Goal: Task Accomplishment & Management: Use online tool/utility

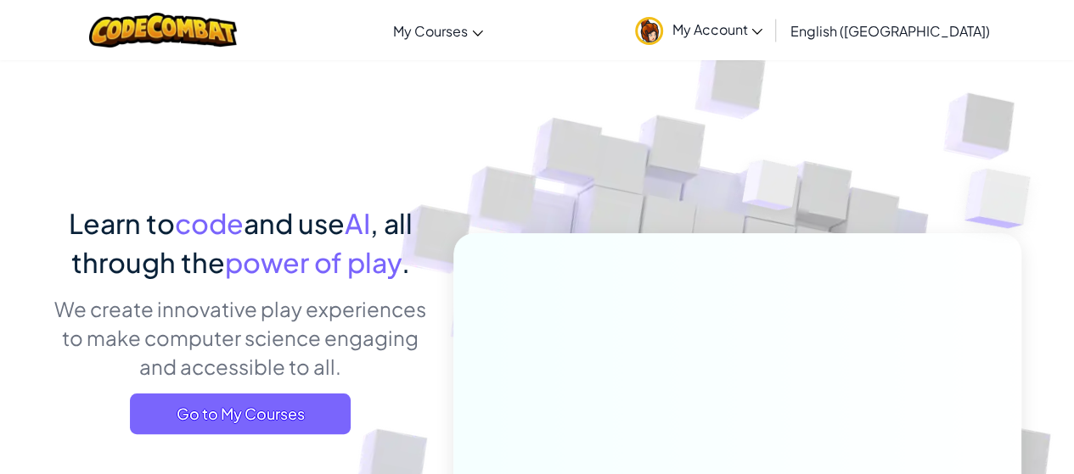
click at [665, 10] on div "Toggle navigation My Courses CodeCombat Classroom Ozaria Classroom AI League Es…" at bounding box center [537, 30] width 1082 height 60
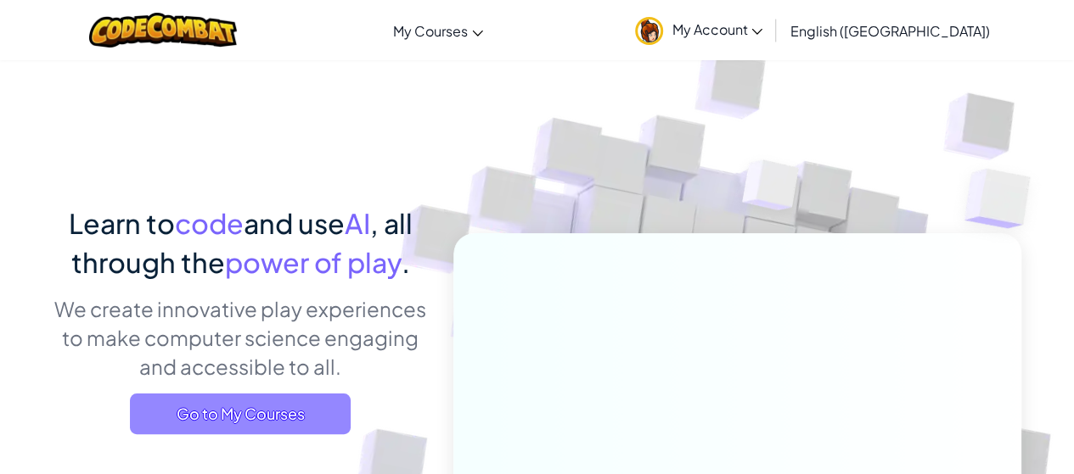
drag, startPoint x: 229, startPoint y: 418, endPoint x: 192, endPoint y: 422, distance: 37.5
click at [192, 422] on span "Go to My Courses" at bounding box center [240, 414] width 221 height 41
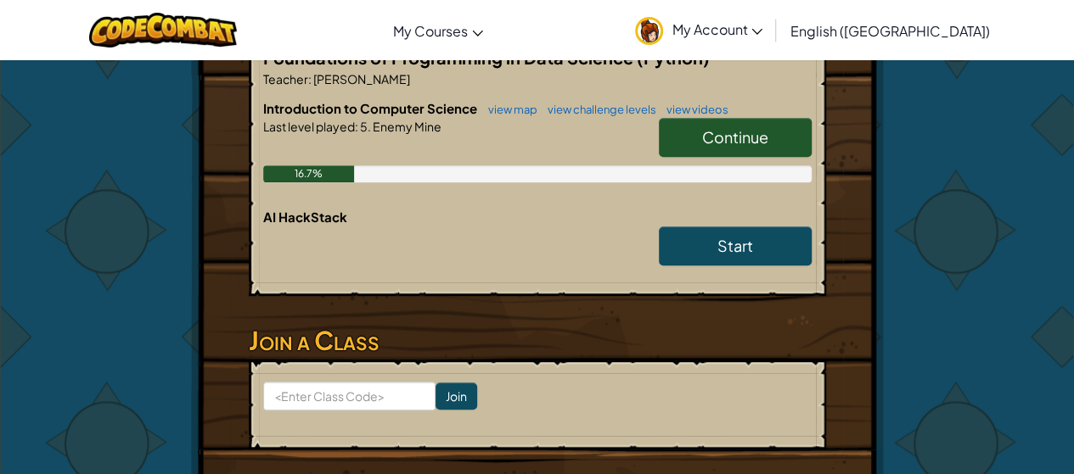
scroll to position [371, 0]
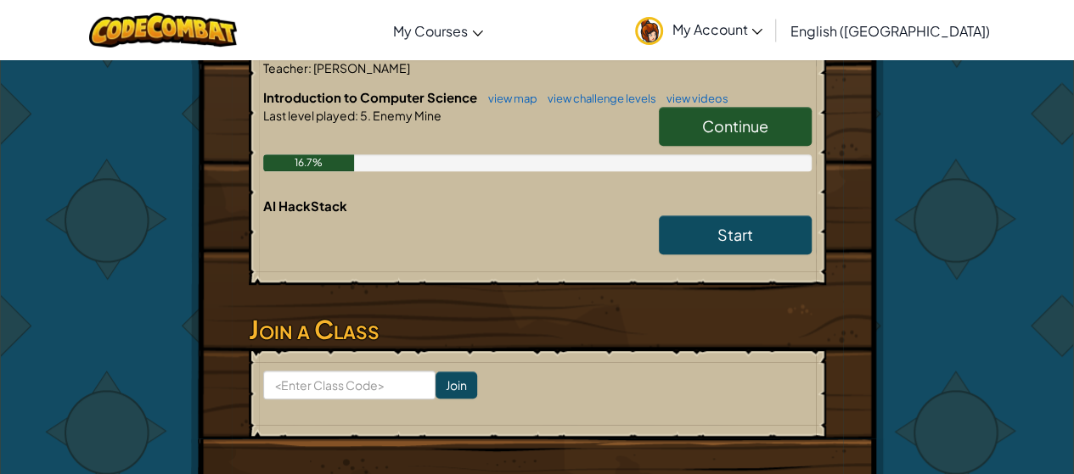
click at [774, 124] on link "Continue" at bounding box center [735, 126] width 153 height 39
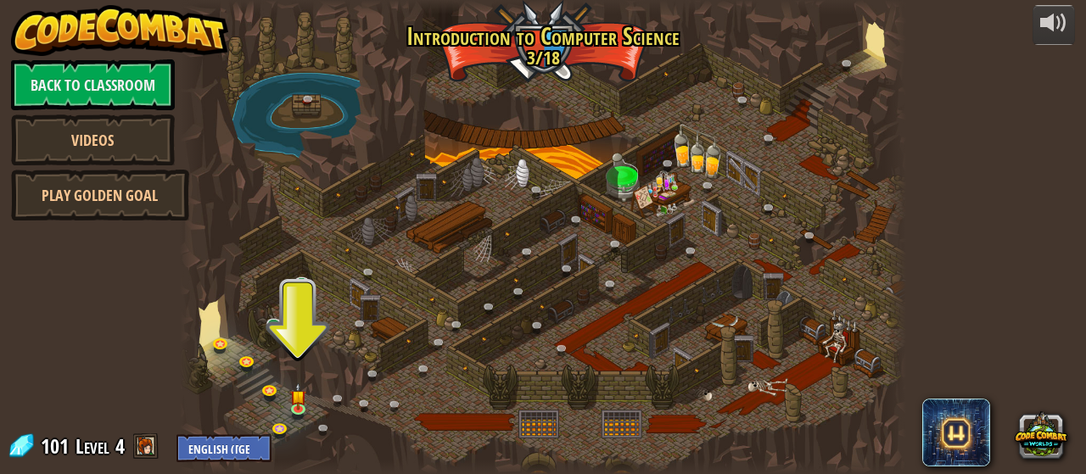
drag, startPoint x: 290, startPoint y: 411, endPoint x: 273, endPoint y: 408, distance: 17.2
drag, startPoint x: 277, startPoint y: 408, endPoint x: 289, endPoint y: 410, distance: 12.0
click at [289, 410] on link at bounding box center [302, 411] width 34 height 34
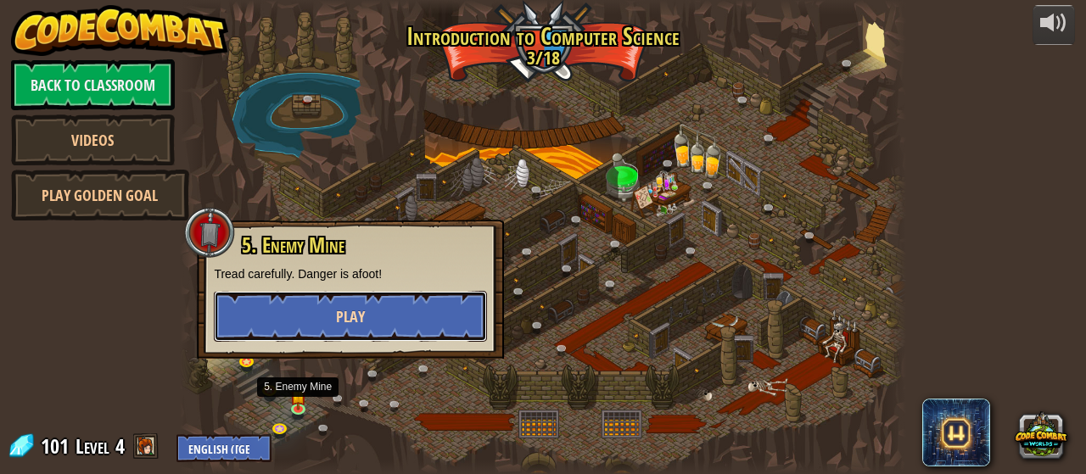
click at [373, 317] on button "Play" at bounding box center [350, 316] width 273 height 51
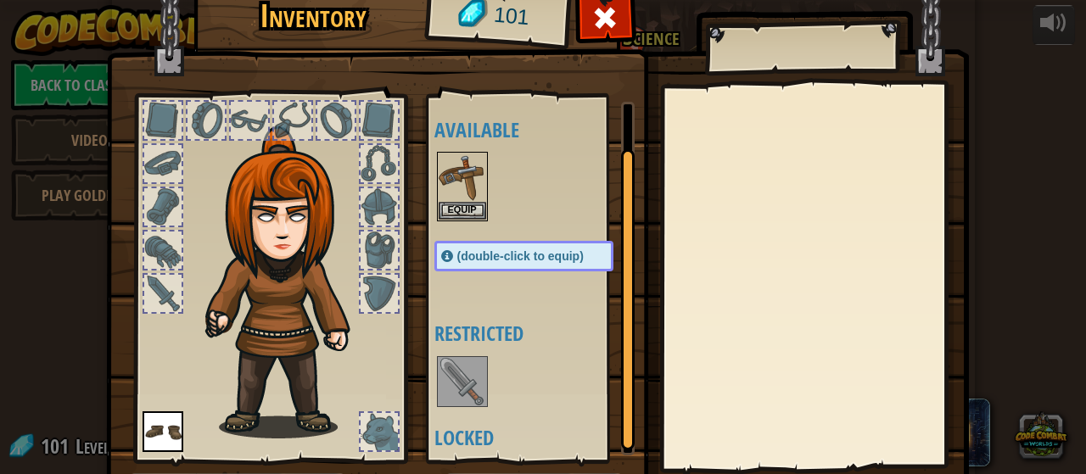
scroll to position [54, 0]
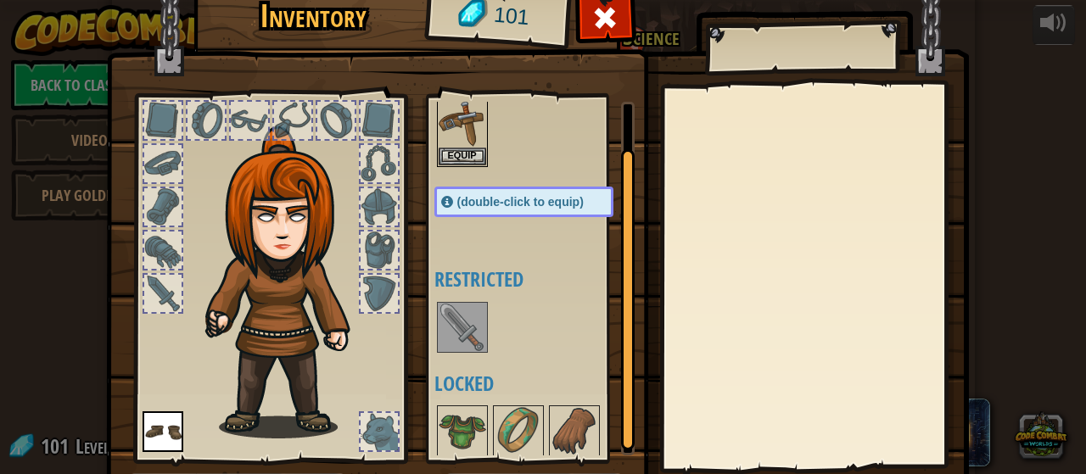
drag, startPoint x: 619, startPoint y: 227, endPoint x: 654, endPoint y: 412, distance: 189.1
click at [654, 412] on div "Inventory 101 Available Equip Equip (double-click to equip) Restricted Locked E…" at bounding box center [543, 259] width 863 height 560
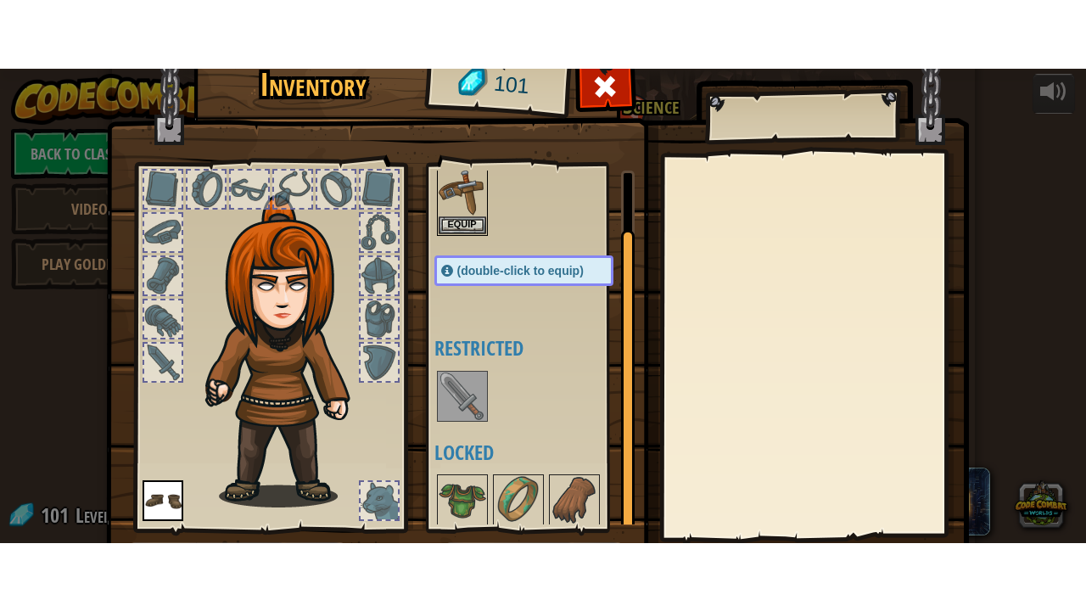
scroll to position [110, 0]
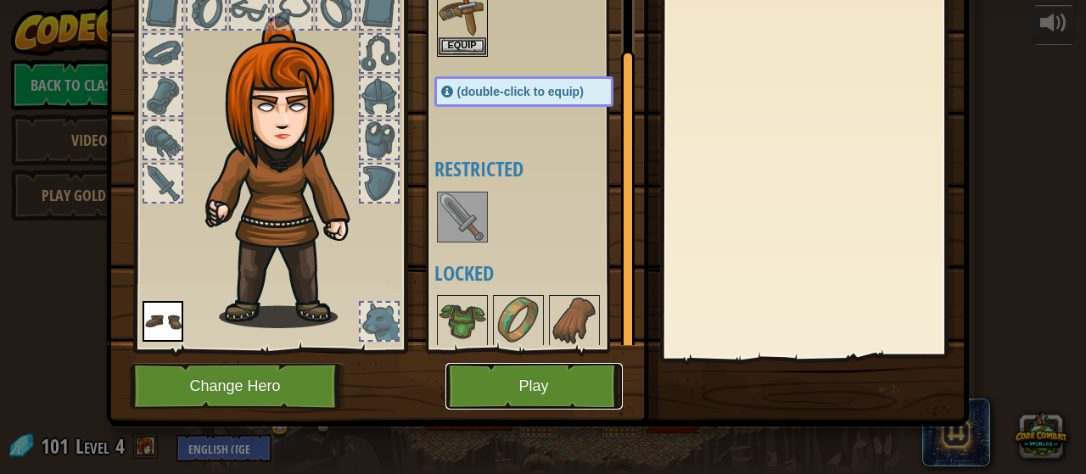
click at [538, 391] on button "Play" at bounding box center [534, 386] width 177 height 47
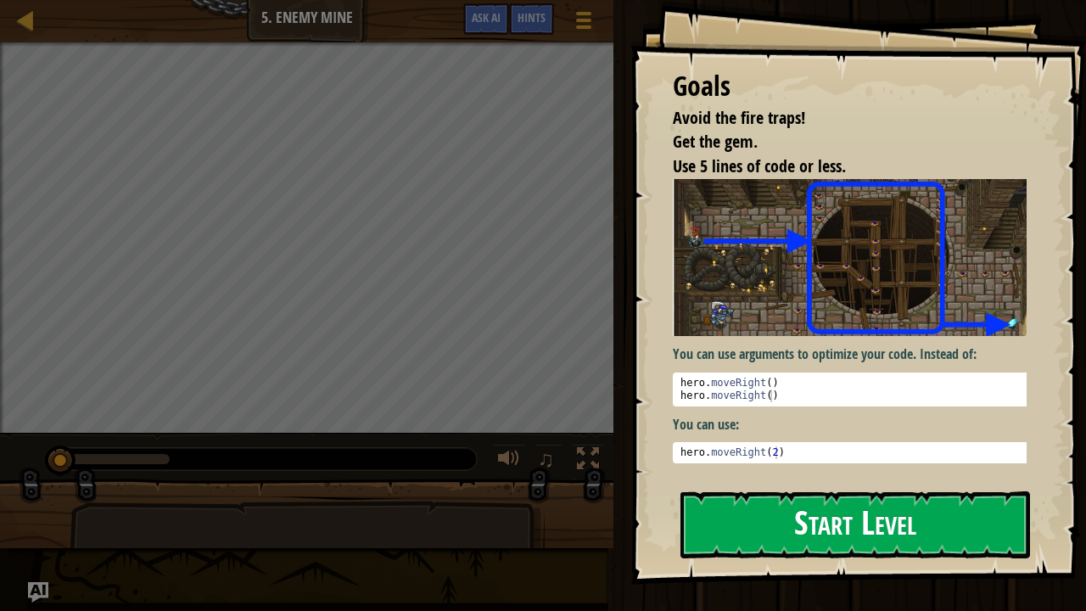
click at [768, 374] on div "Goals Avoid the fire traps! Get the gem. Use 5 lines of code or less. You can u…" at bounding box center [859, 292] width 456 height 585
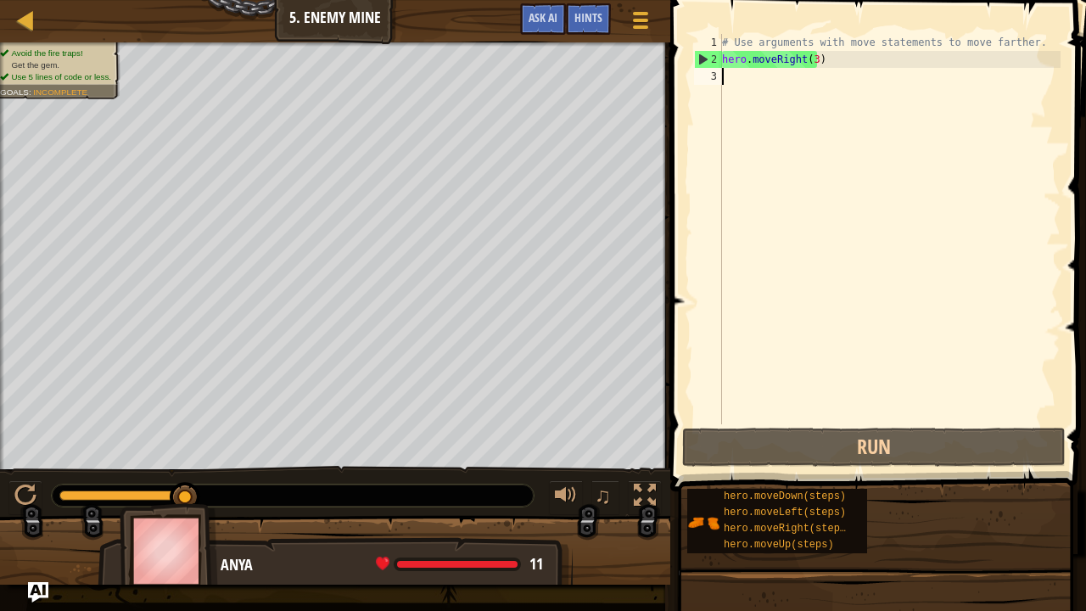
type textarea "u"
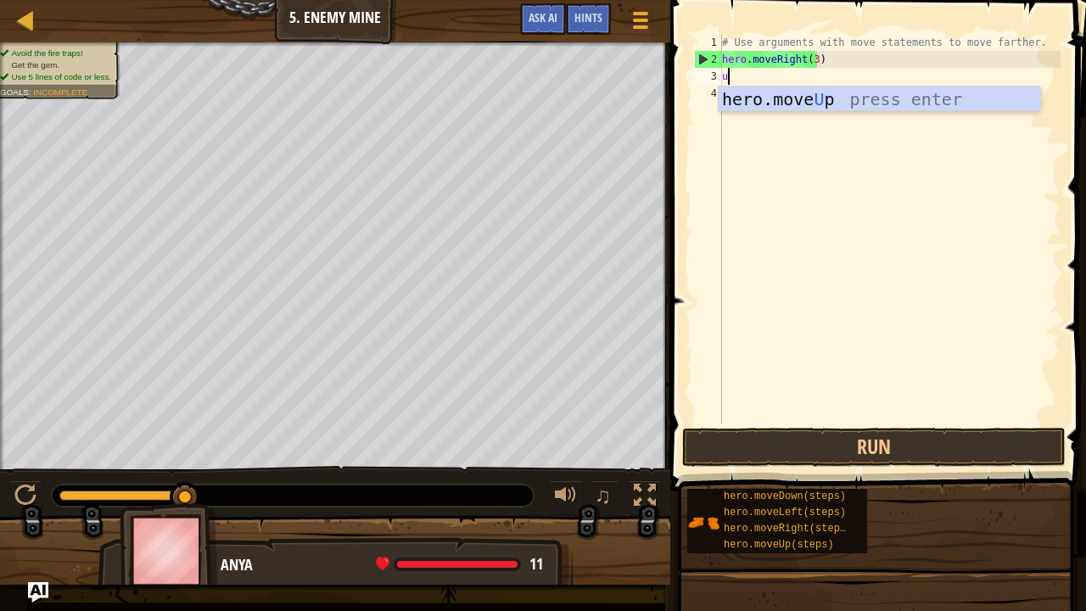
scroll to position [8, 0]
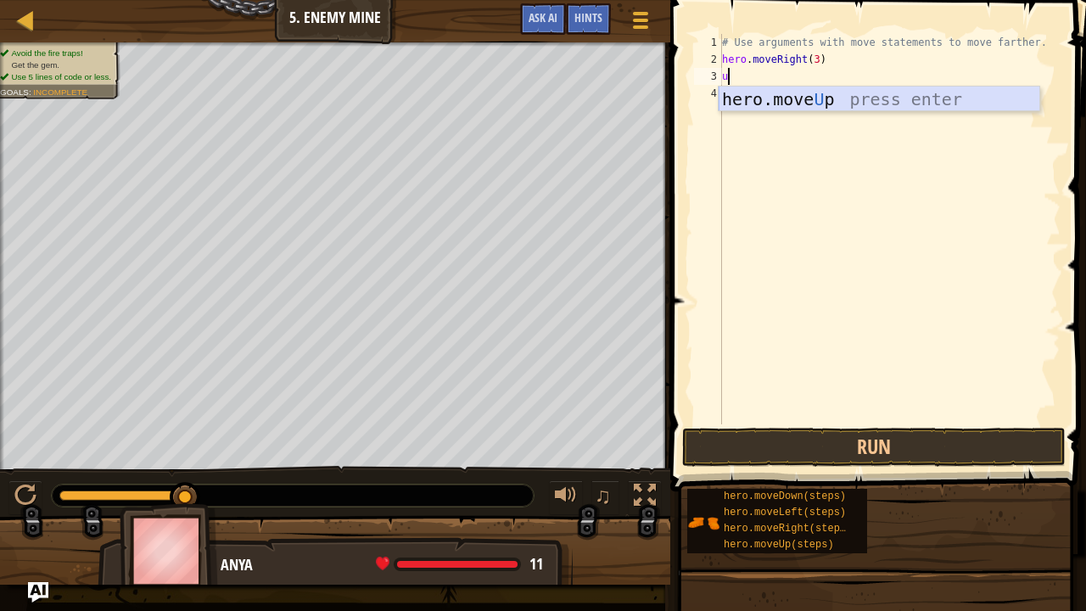
click at [766, 106] on div "hero.move U p press enter" at bounding box center [880, 125] width 322 height 76
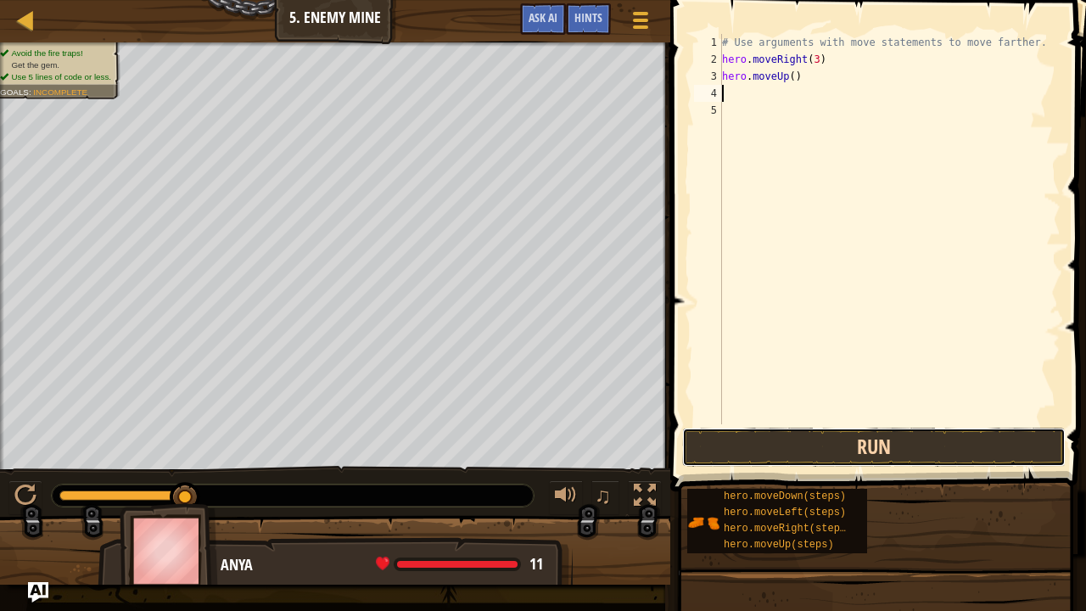
click at [740, 445] on button "Run" at bounding box center [874, 447] width 384 height 39
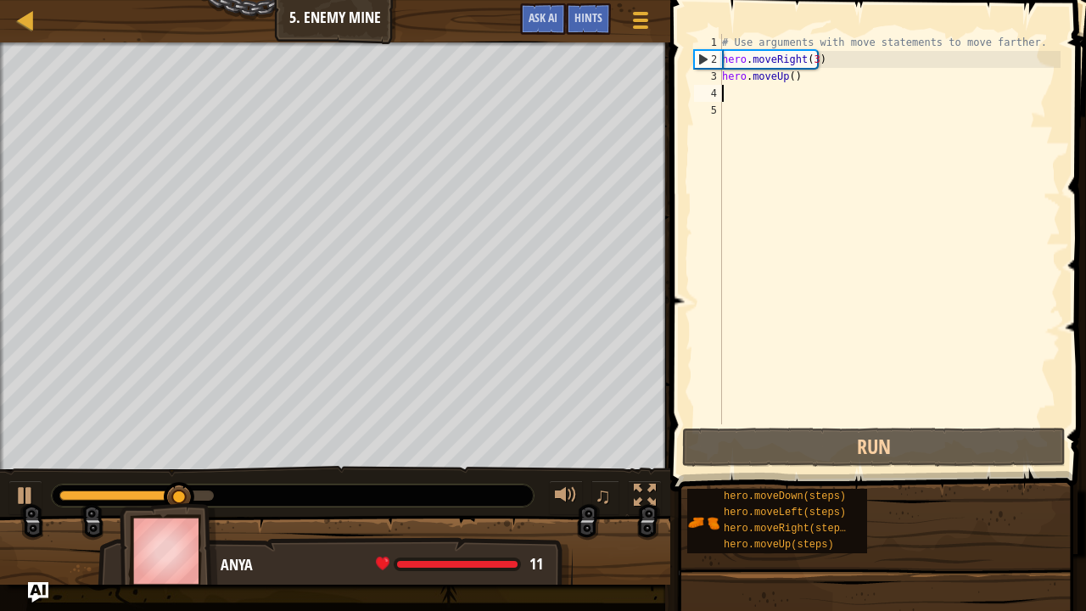
type textarea "r"
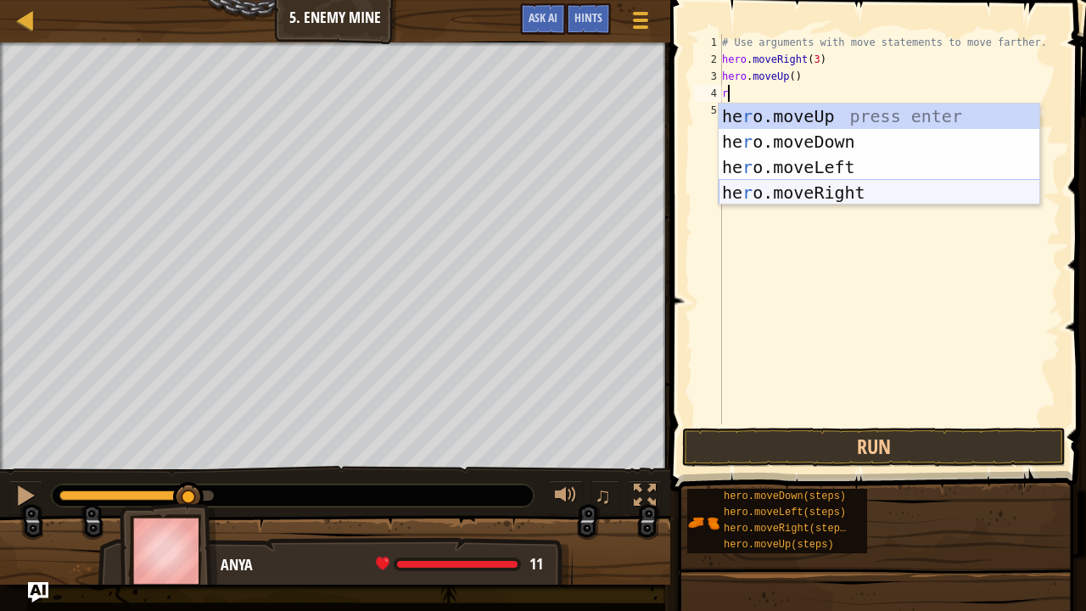
click at [774, 182] on div "he r o.moveUp press enter he r o.moveDown press enter he r o.moveLeft press ent…" at bounding box center [880, 180] width 322 height 153
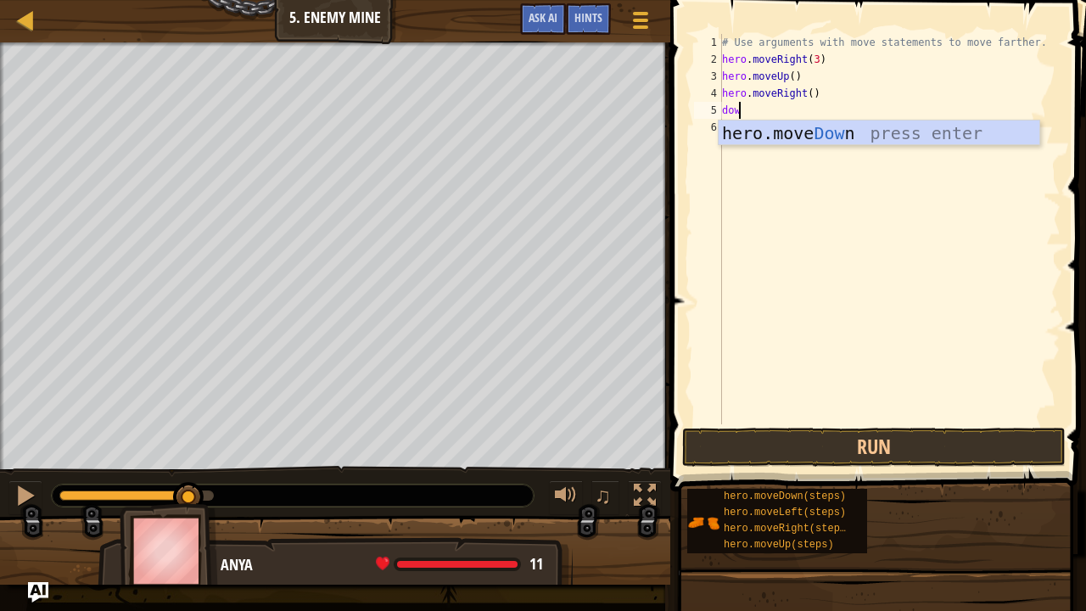
type textarea "down"
click at [755, 130] on div "hero.move Down press enter" at bounding box center [880, 159] width 322 height 76
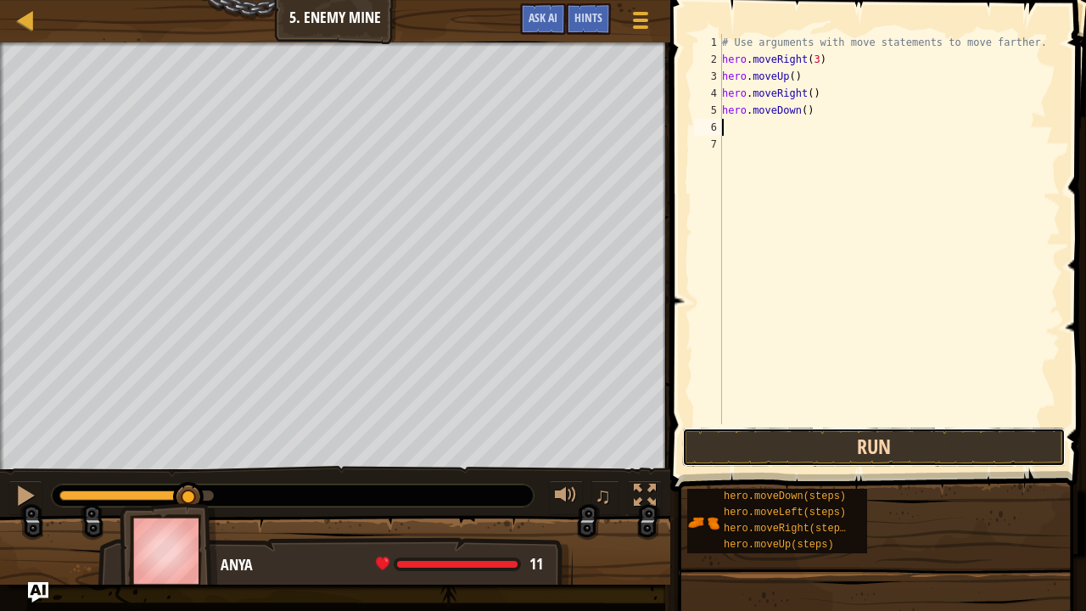
click at [696, 445] on button "Run" at bounding box center [874, 447] width 384 height 39
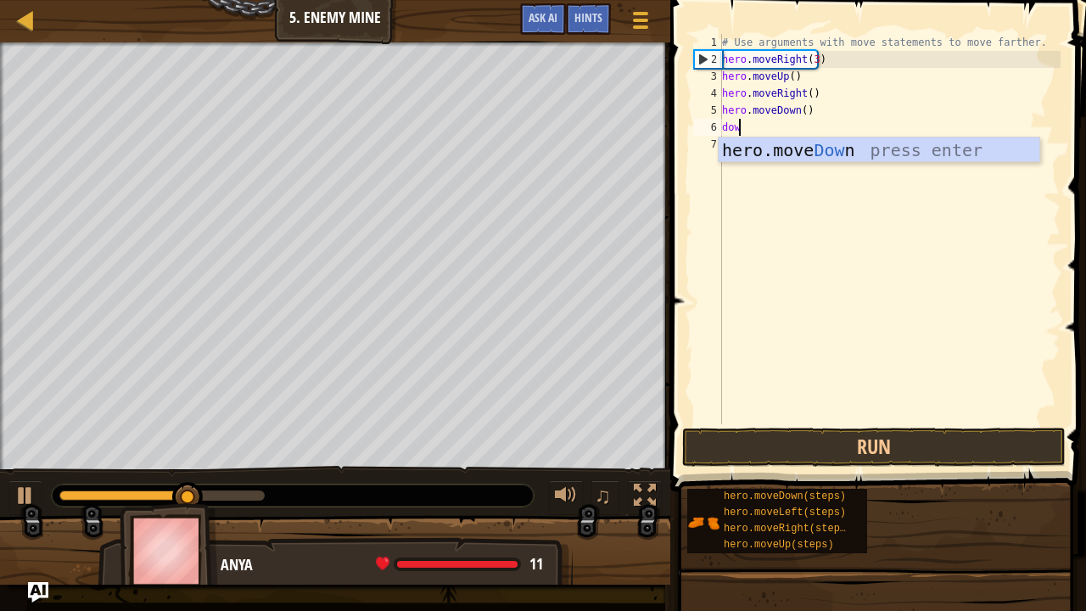
type textarea "down"
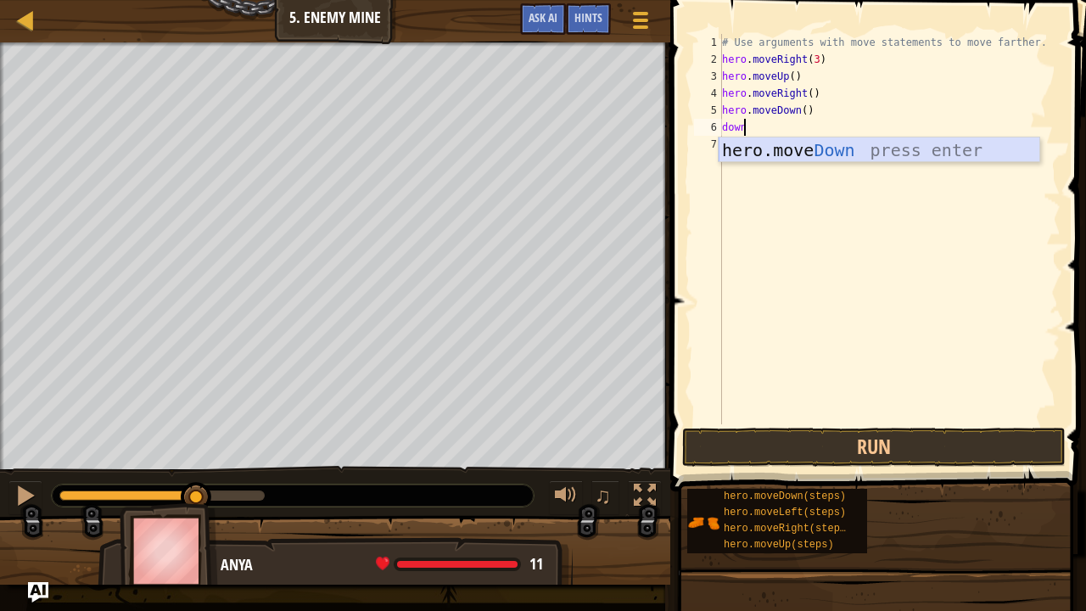
click at [803, 149] on div "hero.move Down press enter" at bounding box center [880, 175] width 322 height 76
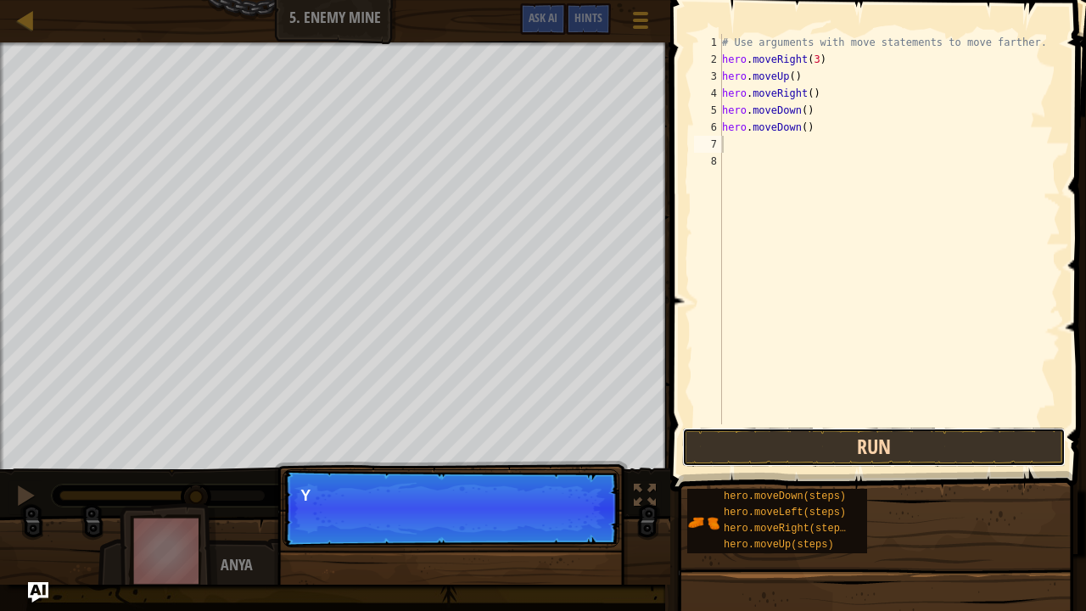
click at [795, 457] on button "Run" at bounding box center [874, 447] width 384 height 39
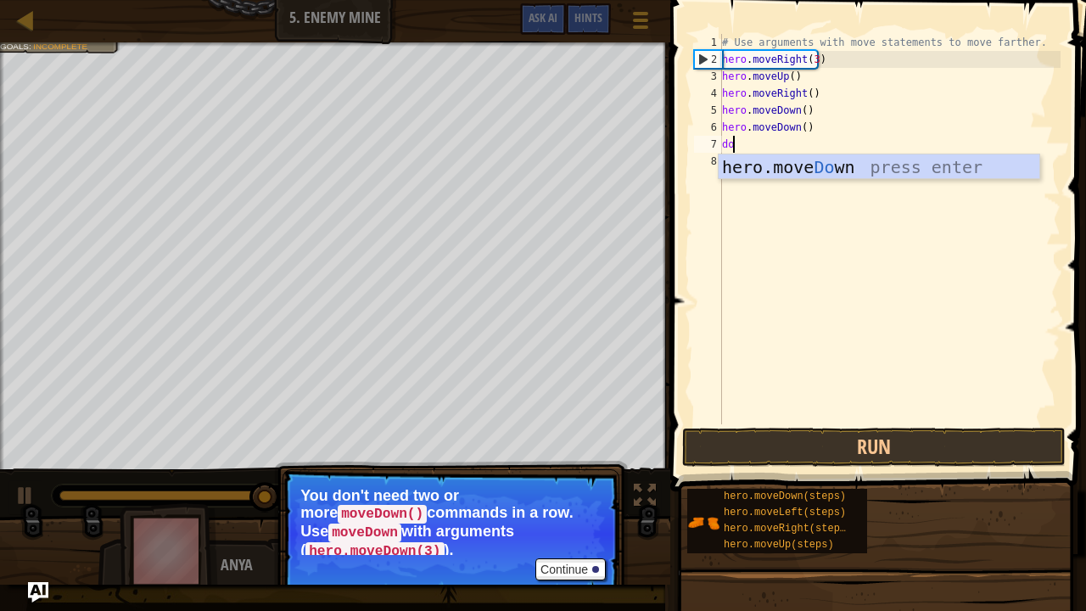
type textarea "dow"
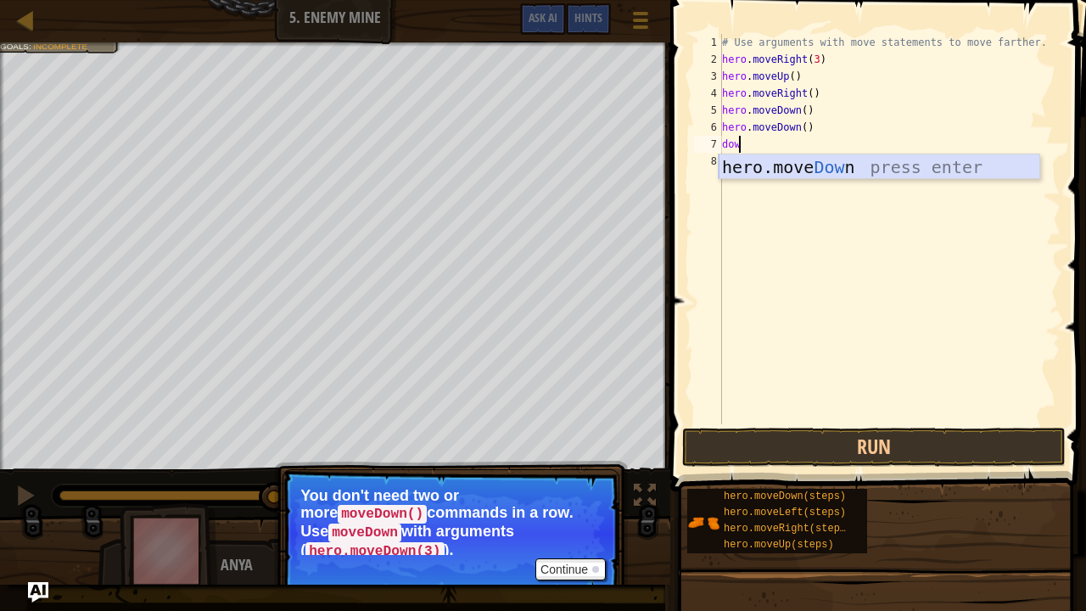
click at [737, 173] on div "hero.move Dow n press enter" at bounding box center [880, 192] width 322 height 76
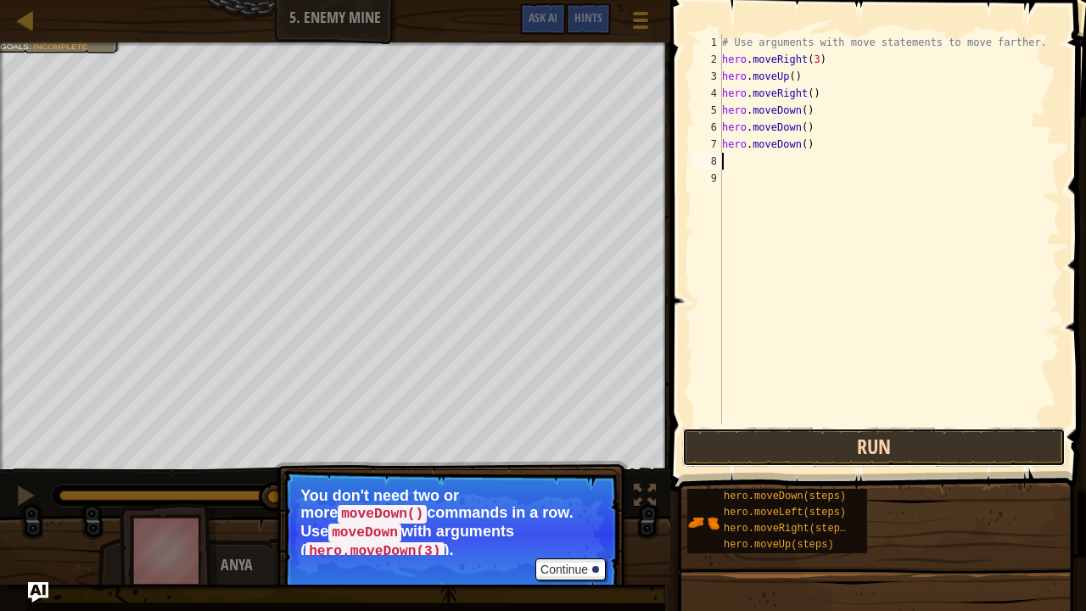
click at [757, 437] on button "Run" at bounding box center [874, 447] width 384 height 39
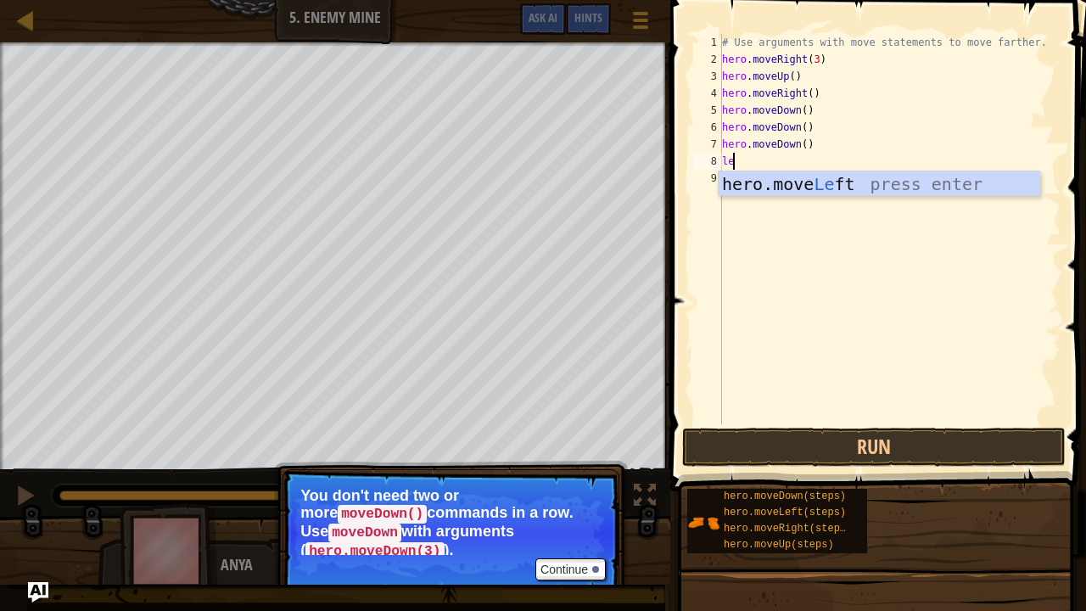
type textarea "l"
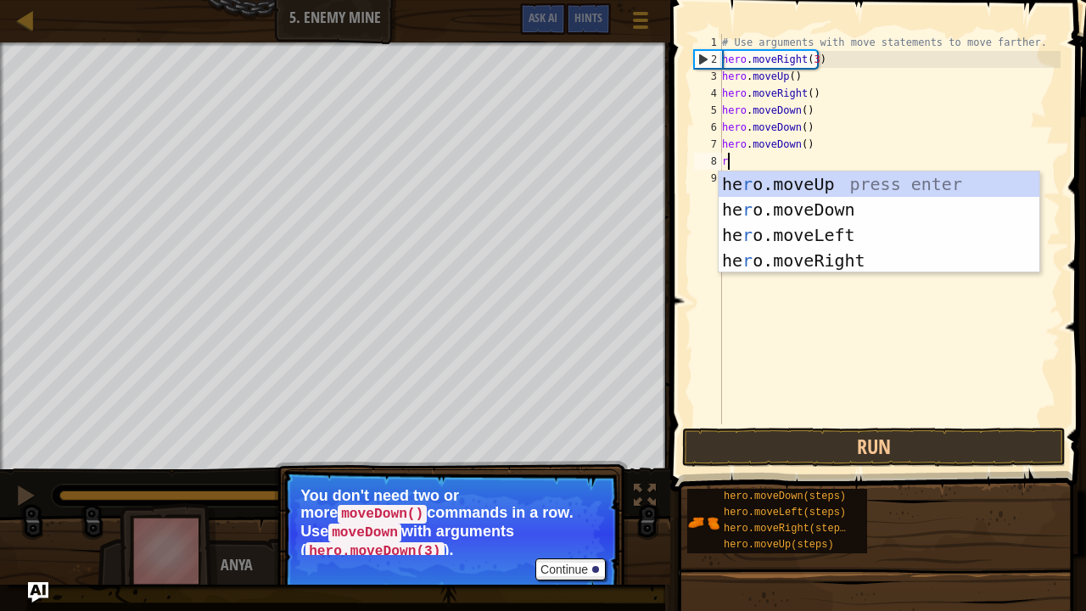
type textarea "ri"
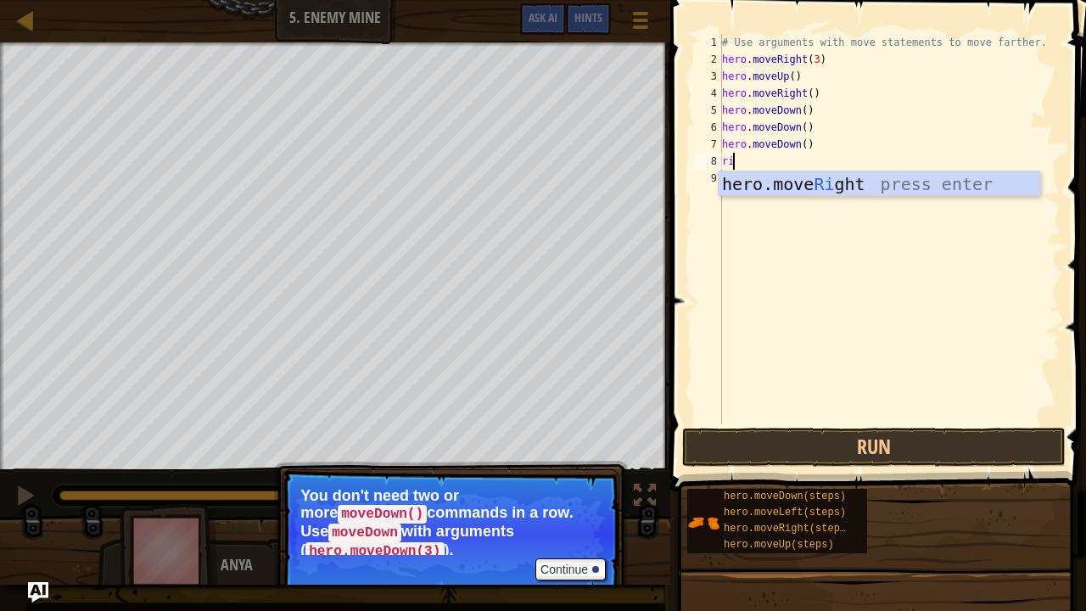
click at [842, 202] on div "# Use arguments with move statements to move farther. hero . moveRight ( 3 ) he…" at bounding box center [890, 246] width 342 height 424
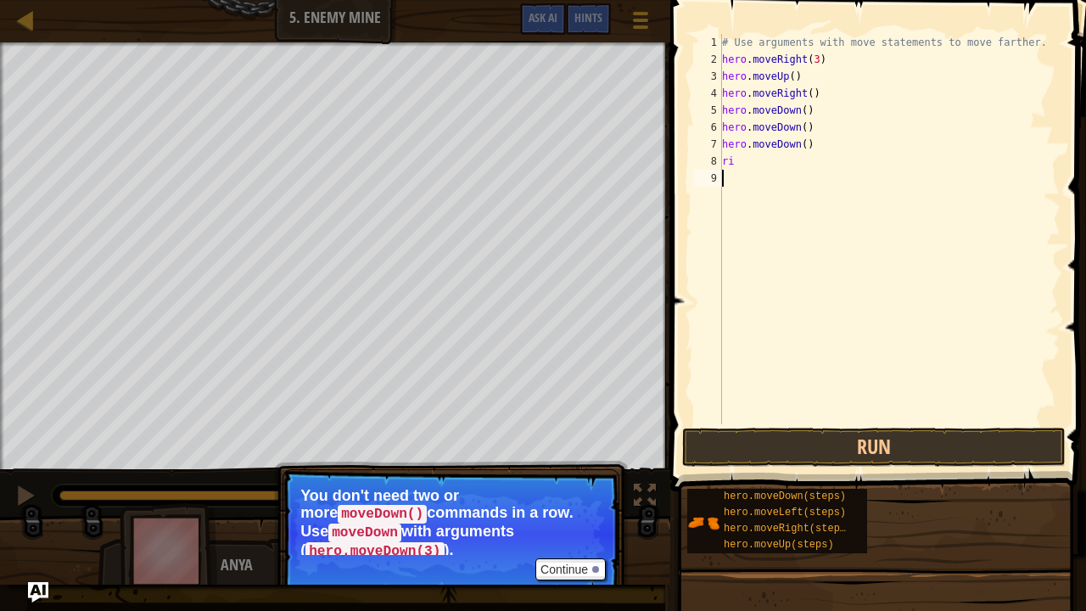
click at [755, 156] on div "# Use arguments with move statements to move farther. hero . moveRight ( 3 ) he…" at bounding box center [890, 246] width 342 height 424
type textarea "r"
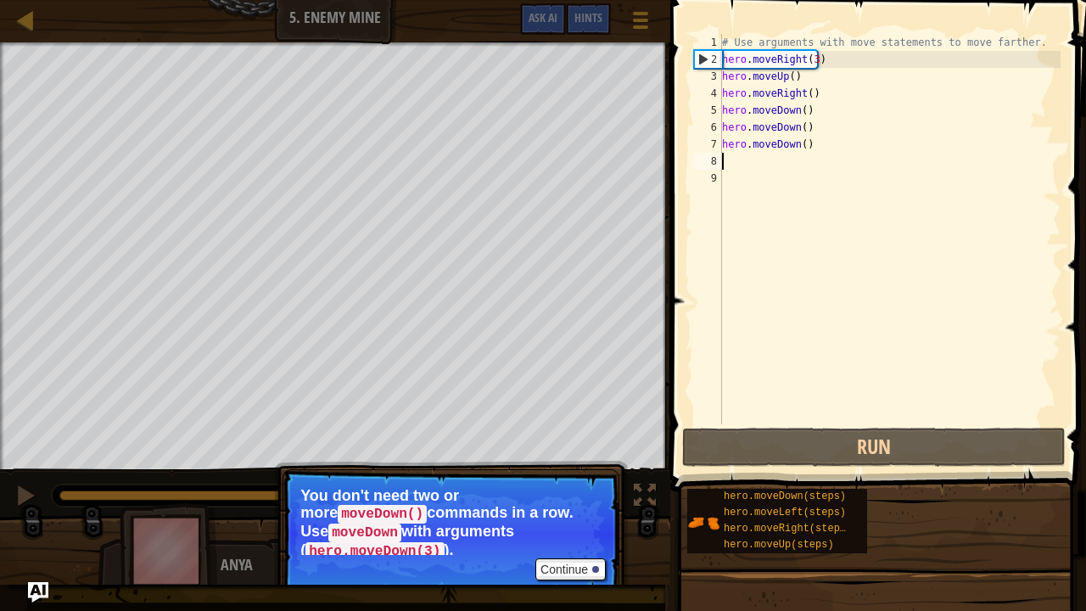
type textarea "r"
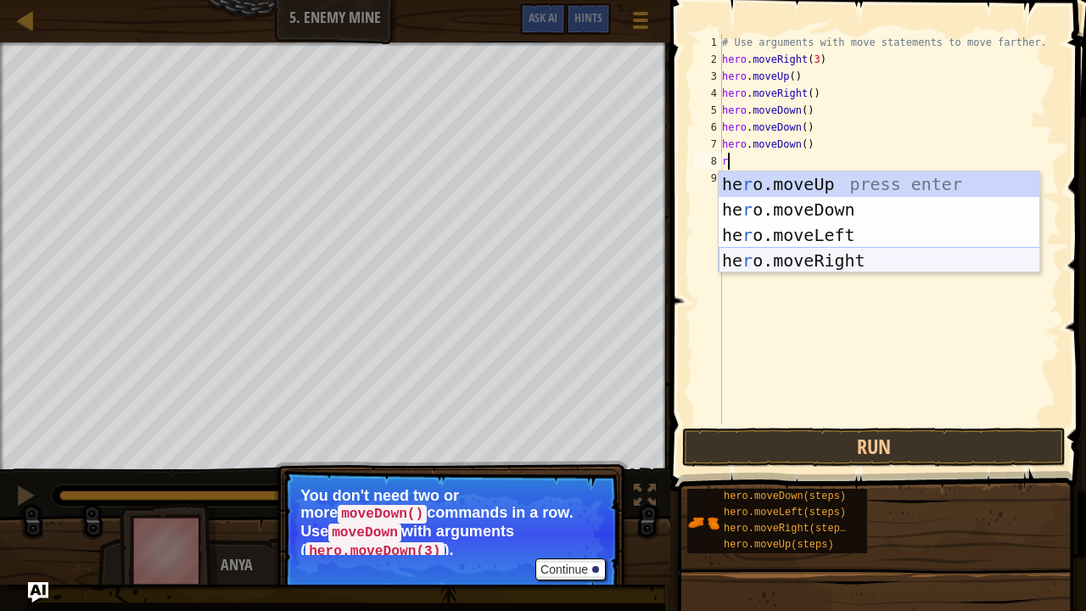
click at [788, 268] on div "he r o.moveUp press enter he r o.moveDown press enter he r o.moveLeft press ent…" at bounding box center [880, 247] width 322 height 153
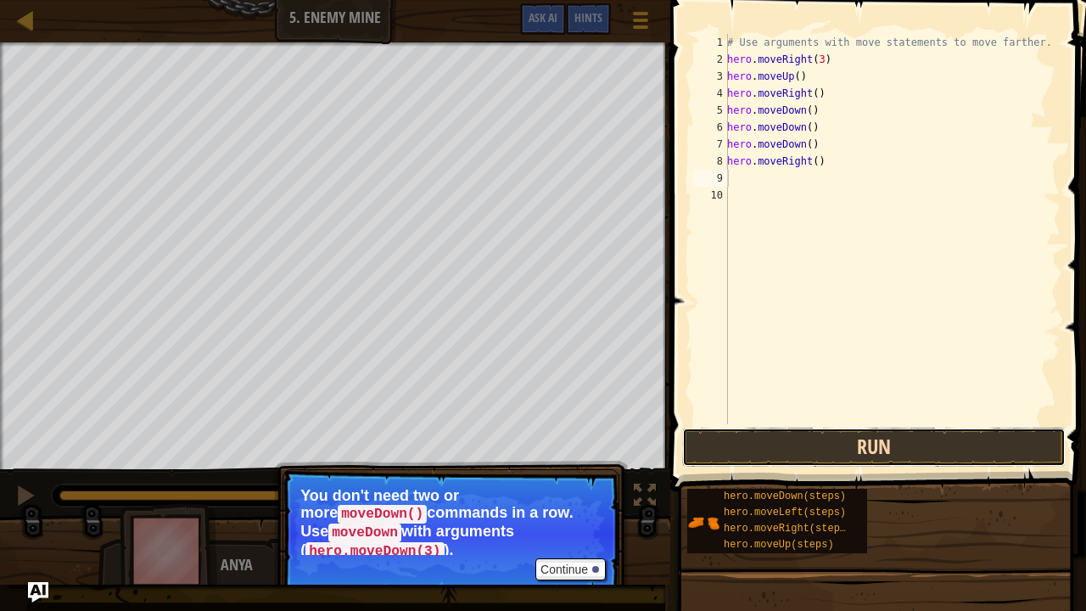
click at [733, 440] on button "Run" at bounding box center [874, 447] width 384 height 39
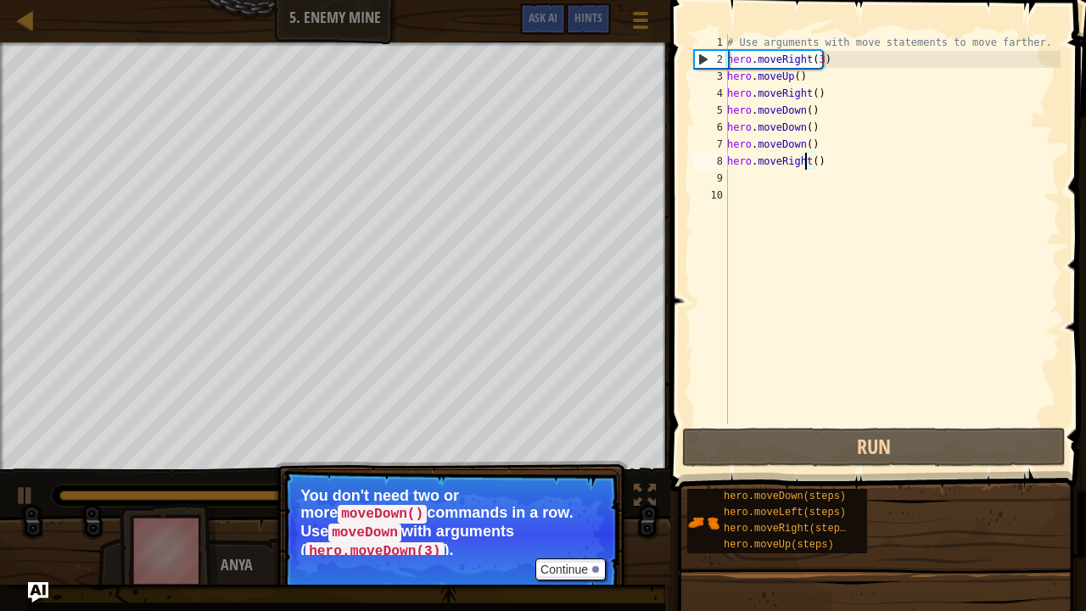
click at [806, 161] on div "# Use arguments with move statements to move farther. hero . moveRight ( 3 ) he…" at bounding box center [892, 246] width 337 height 424
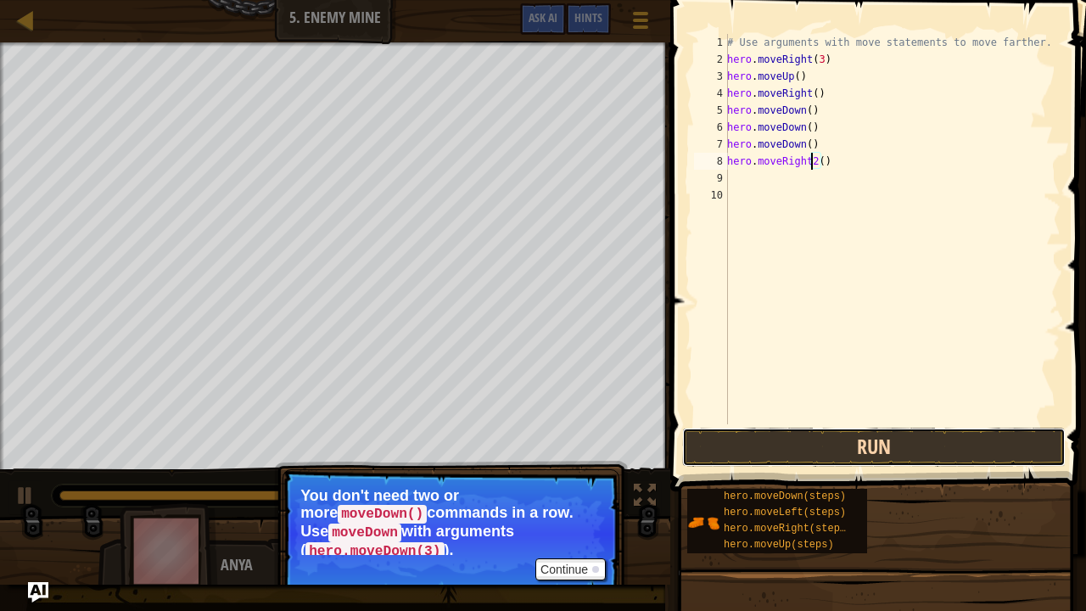
click at [820, 446] on button "Run" at bounding box center [874, 447] width 384 height 39
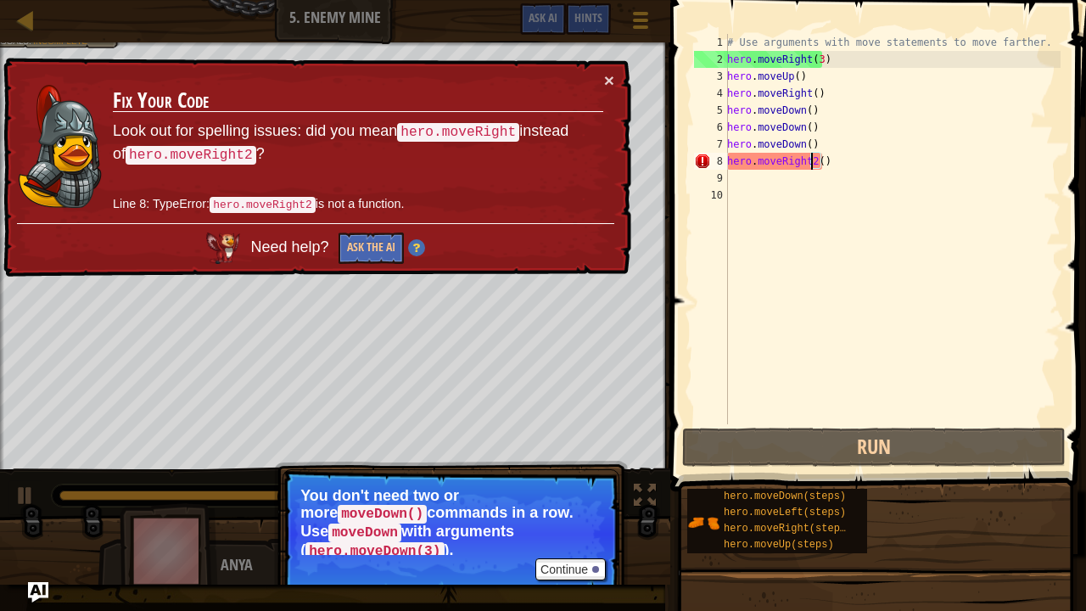
type textarea "hero.moveRight()"
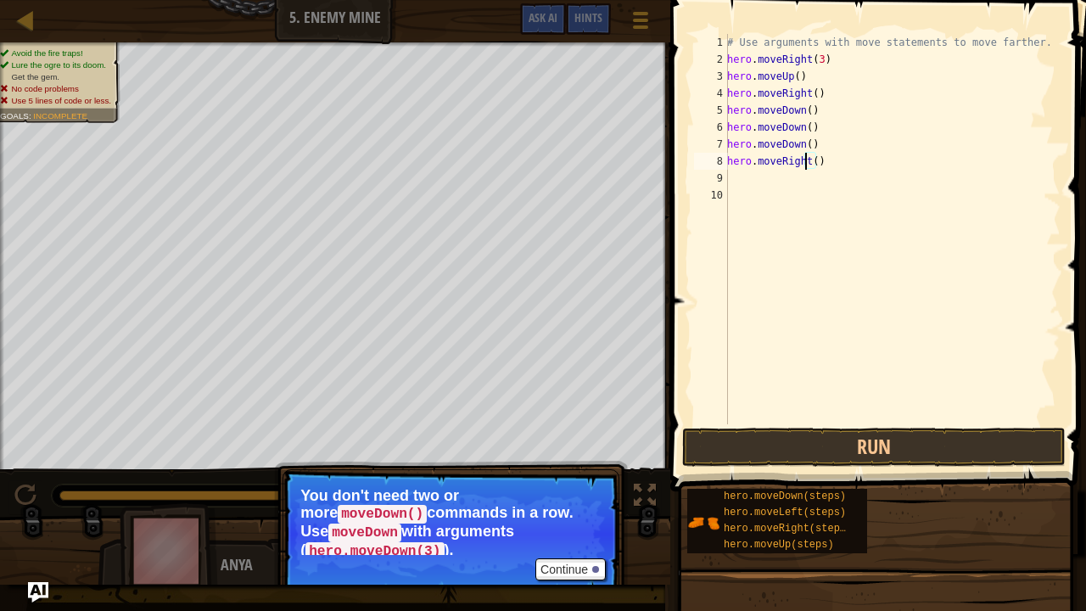
click at [772, 178] on div "# Use arguments with move statements to move farther. hero . moveRight ( 3 ) he…" at bounding box center [892, 246] width 337 height 424
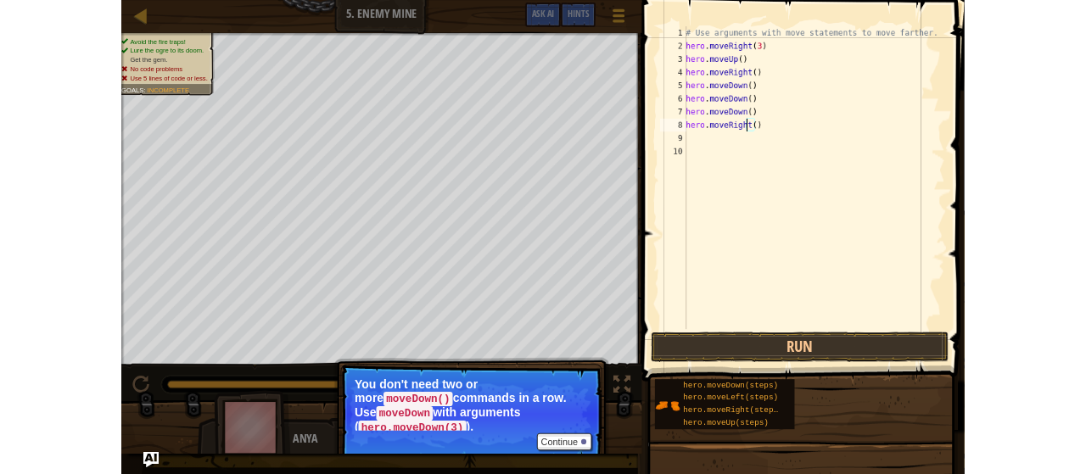
scroll to position [8, 0]
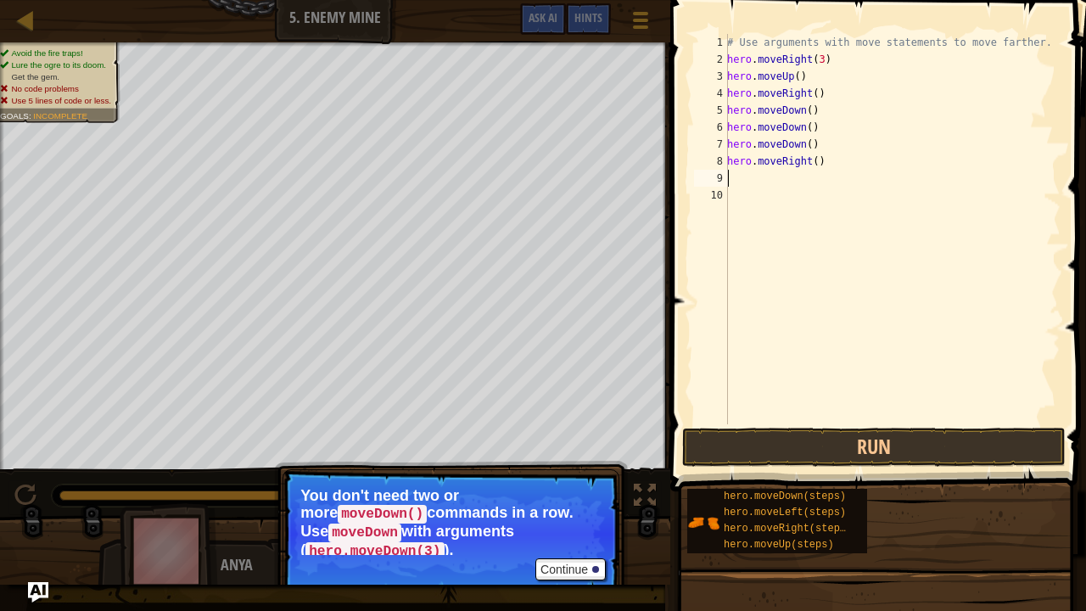
type textarea "r"
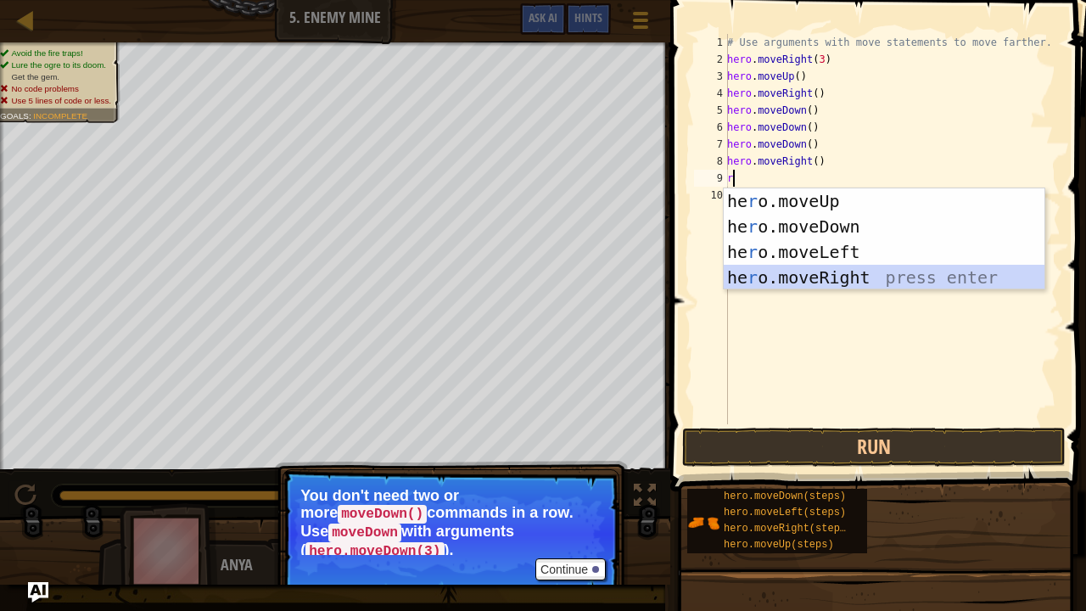
click at [755, 283] on div "he r o.moveUp press enter he r o.moveDown press enter he r o.moveLeft press ent…" at bounding box center [885, 264] width 322 height 153
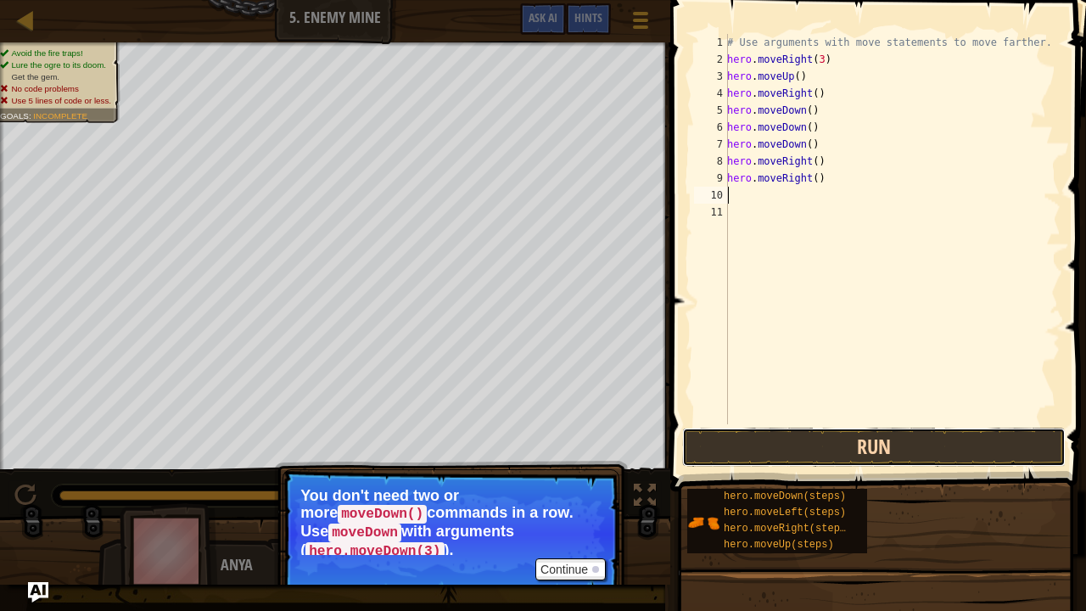
click at [757, 453] on button "Run" at bounding box center [874, 447] width 384 height 39
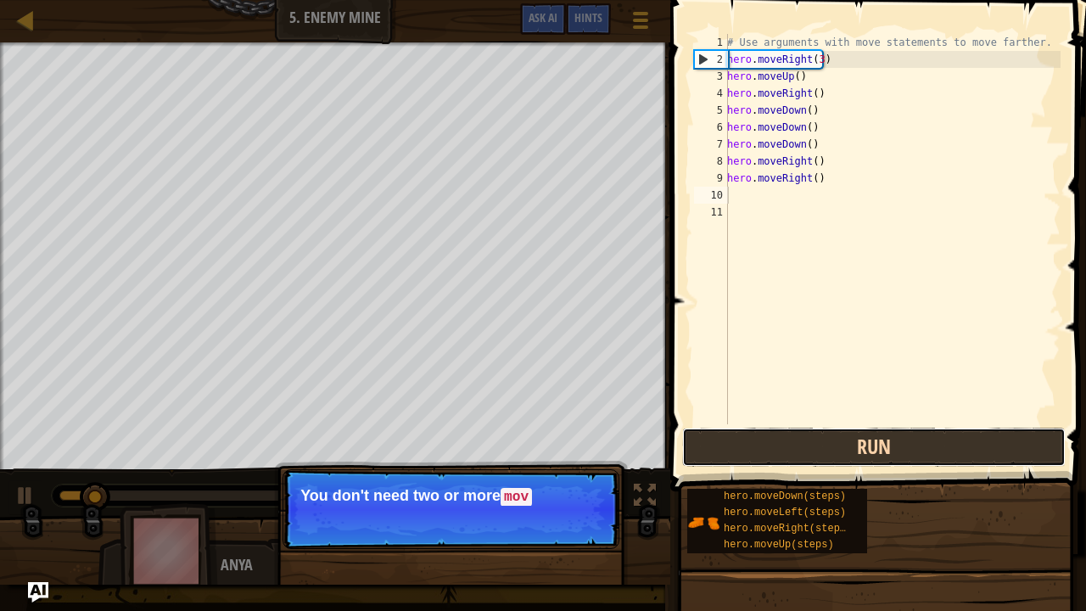
click at [757, 453] on button "Run" at bounding box center [874, 447] width 384 height 39
